Goal: Entertainment & Leisure: Consume media (video, audio)

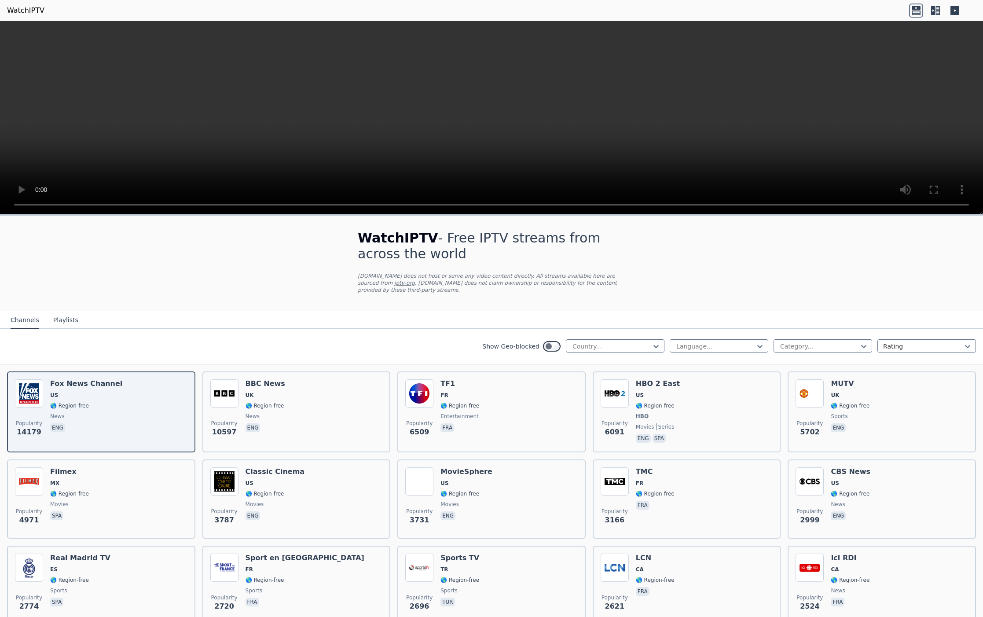
scroll to position [2663, 0]
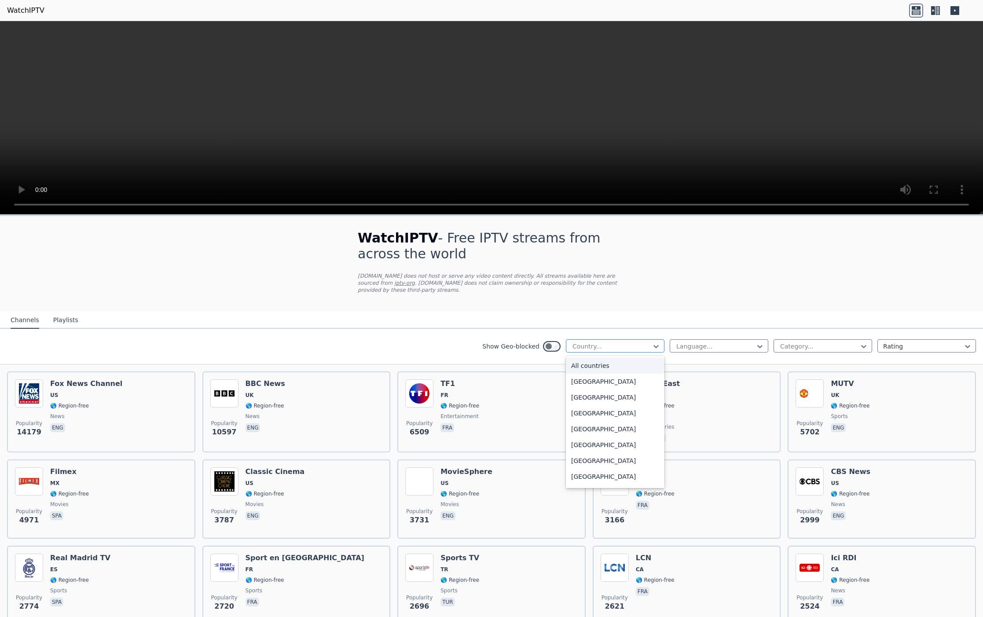
click at [630, 348] on div at bounding box center [612, 346] width 80 height 9
click at [614, 328] on div "[GEOGRAPHIC_DATA]" at bounding box center [615, 320] width 99 height 16
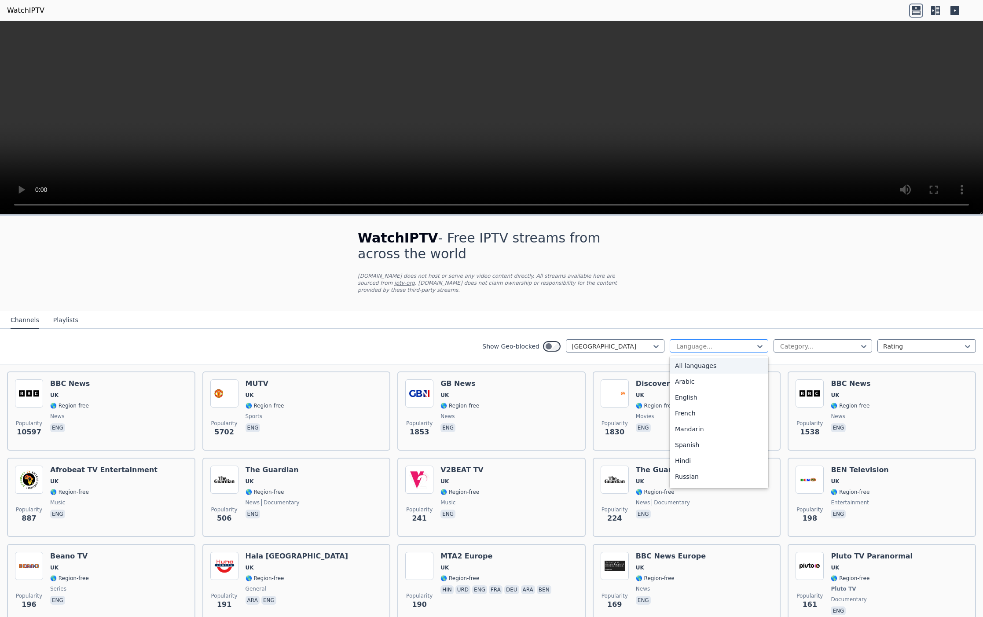
click at [725, 347] on div at bounding box center [716, 346] width 80 height 9
click at [726, 402] on div "English" at bounding box center [719, 398] width 99 height 16
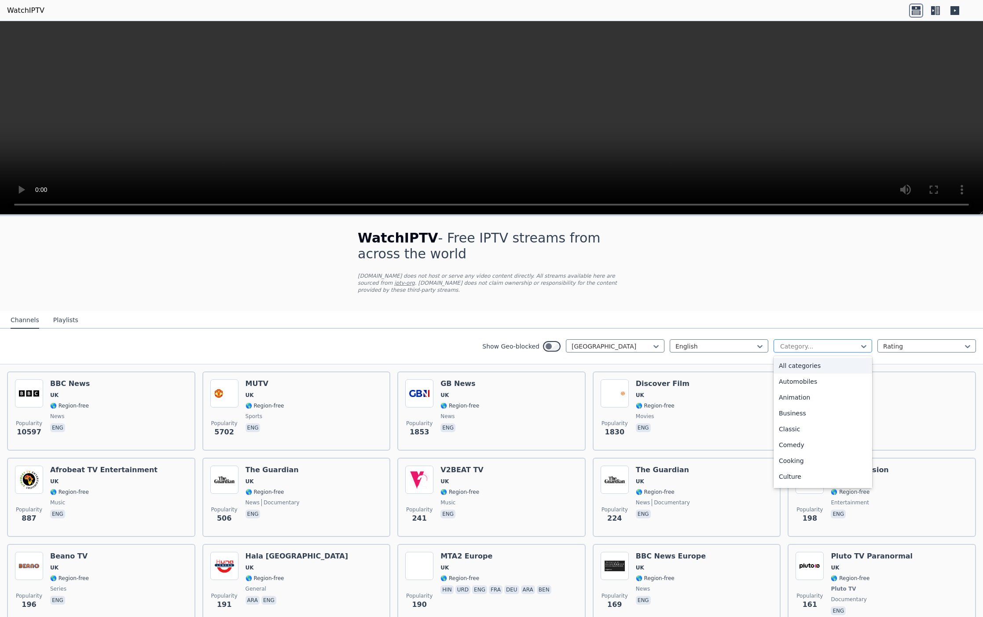
click at [849, 348] on div at bounding box center [820, 346] width 80 height 9
click at [868, 347] on icon at bounding box center [864, 346] width 9 height 9
click at [825, 349] on div at bounding box center [820, 346] width 80 height 9
click at [811, 365] on div "All categories" at bounding box center [823, 366] width 99 height 16
click at [928, 346] on div at bounding box center [923, 346] width 80 height 9
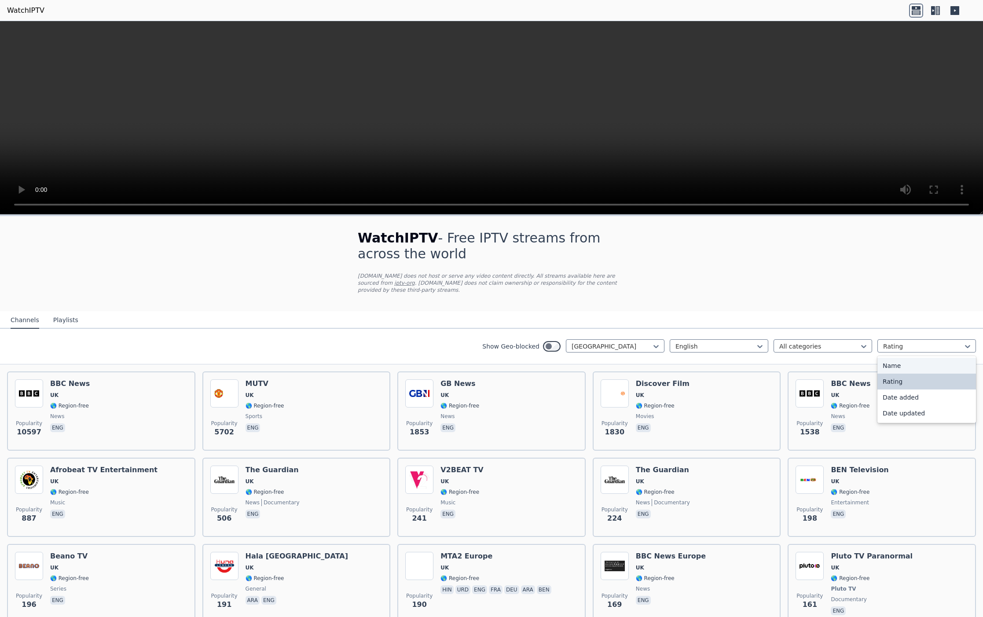
click at [494, 115] on video at bounding box center [491, 118] width 983 height 194
